Goal: Transaction & Acquisition: Download file/media

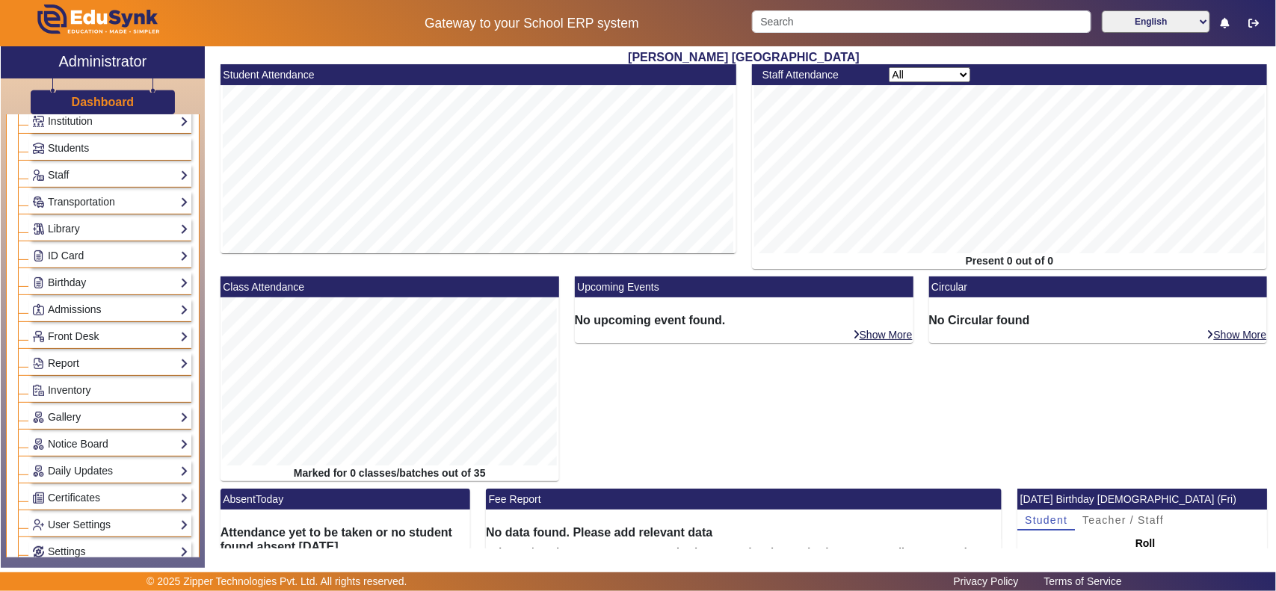
scroll to position [65, 0]
click at [82, 236] on link "Library" at bounding box center [110, 232] width 156 height 17
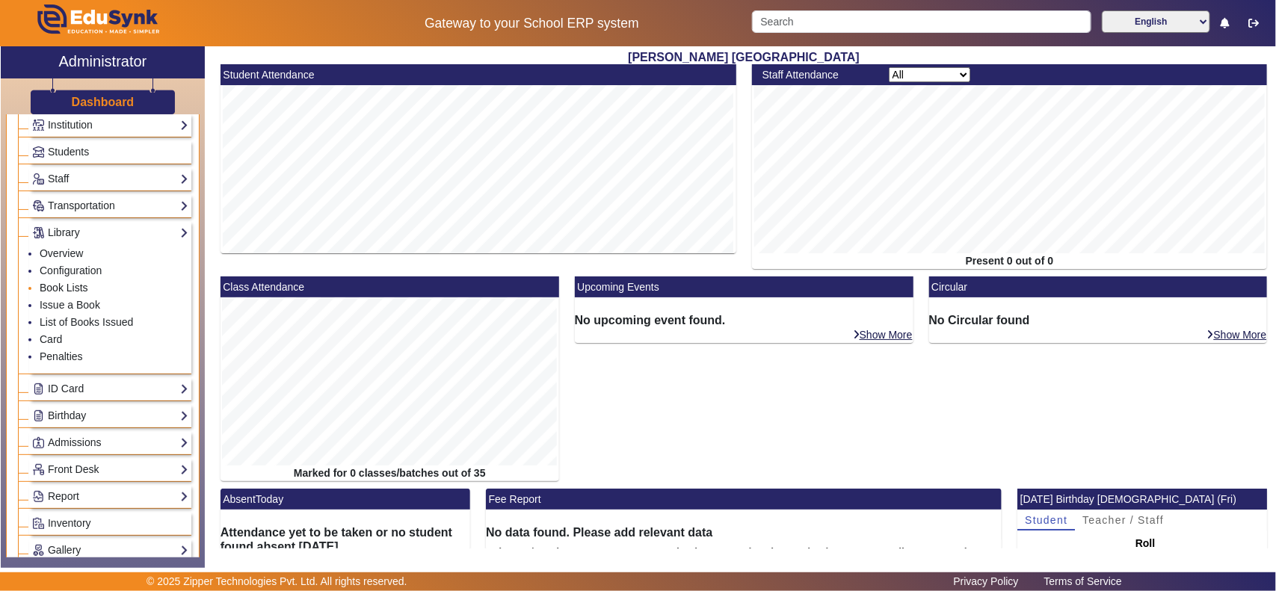
click at [70, 284] on link "Book Lists" at bounding box center [64, 288] width 49 height 12
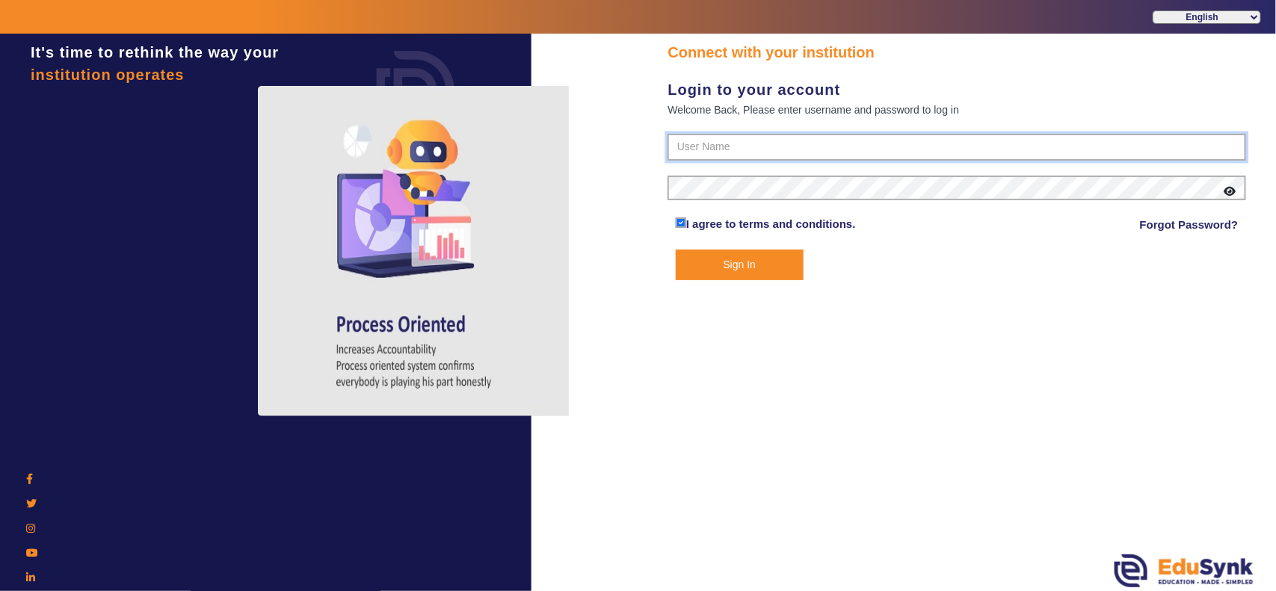
type input "7685859009"
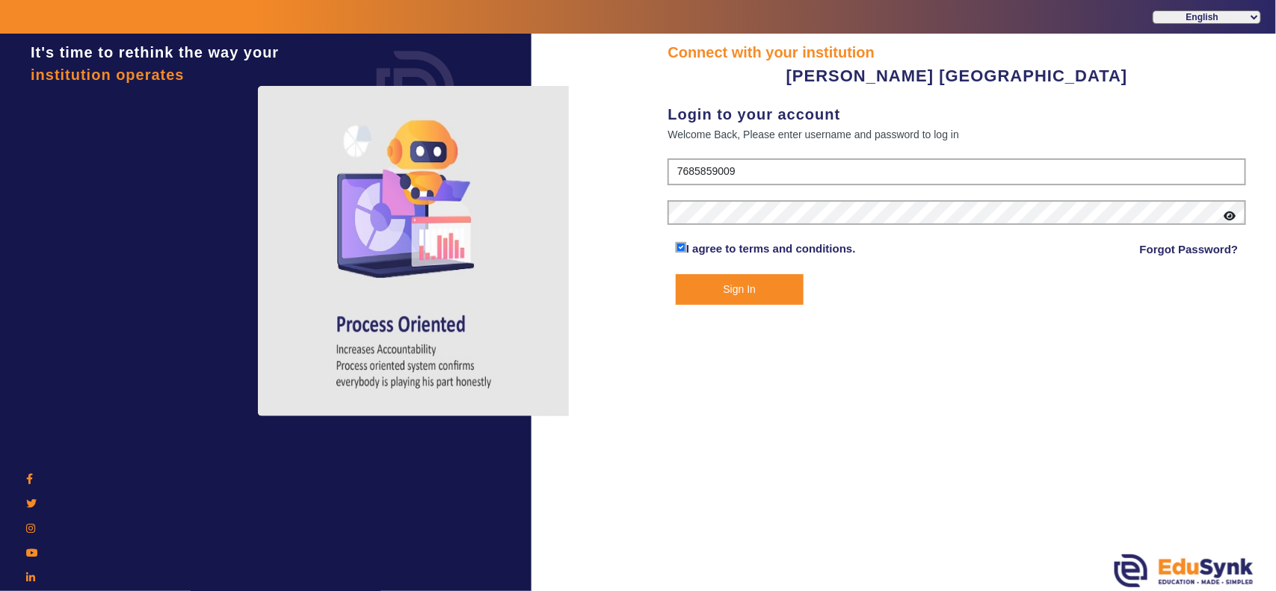
click at [751, 283] on button "Sign In" at bounding box center [740, 289] width 128 height 31
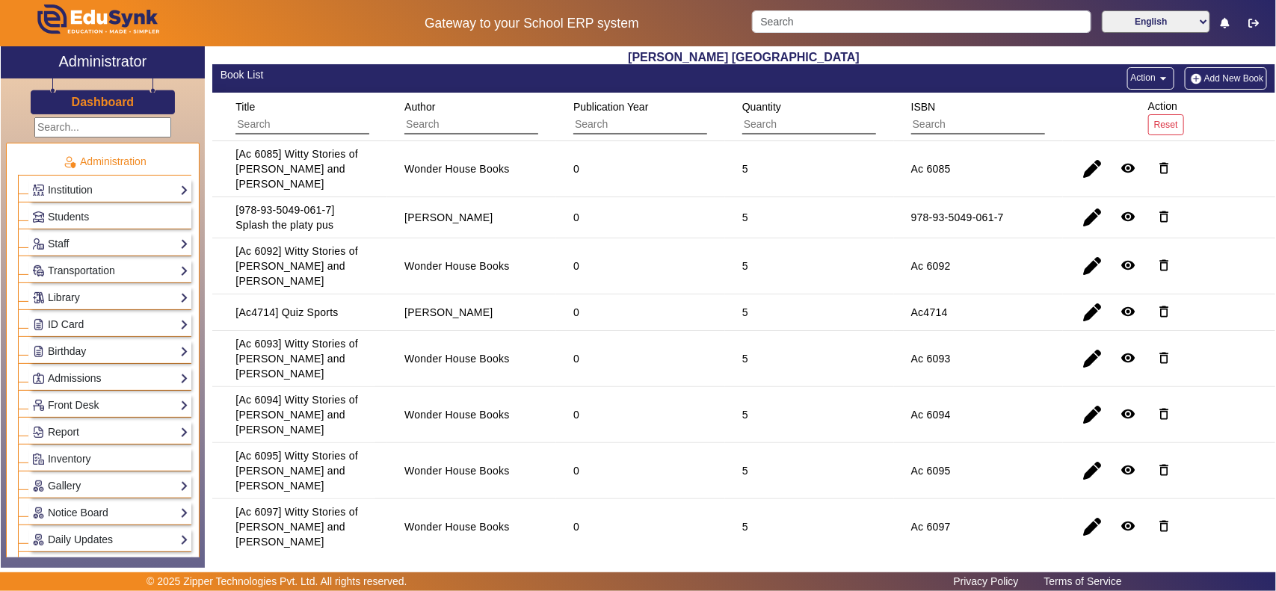
click at [1146, 70] on button "Action arrow_drop_down" at bounding box center [1150, 78] width 47 height 22
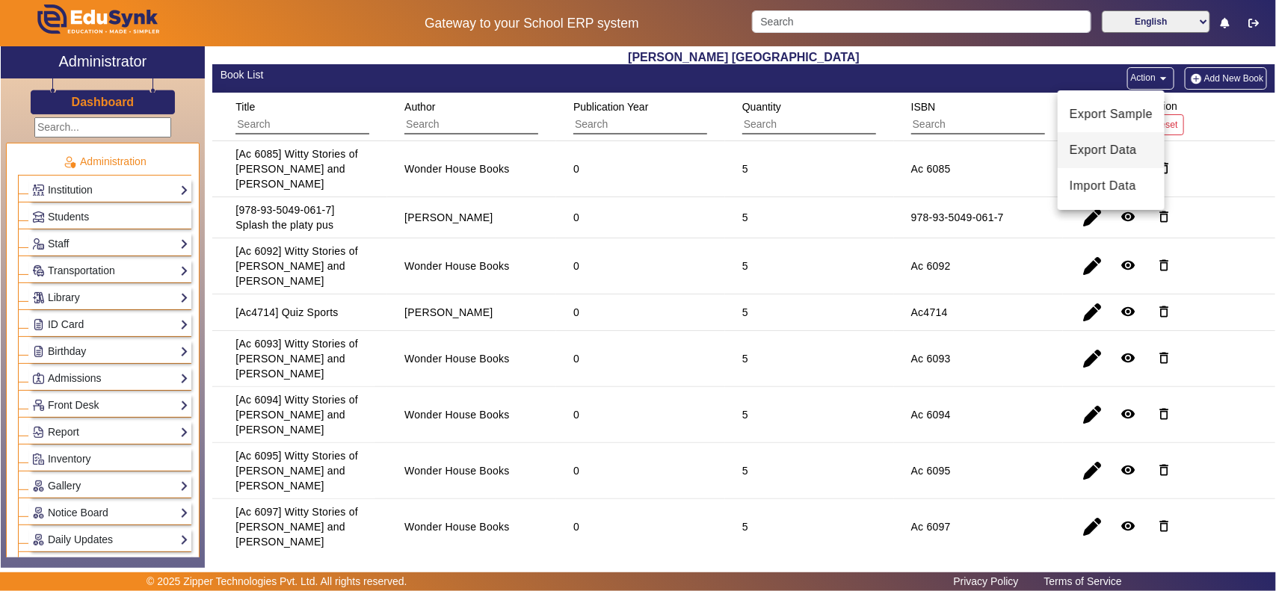
click at [1126, 150] on span "Export Data" at bounding box center [1111, 150] width 83 height 18
